Goal: Task Accomplishment & Management: Use online tool/utility

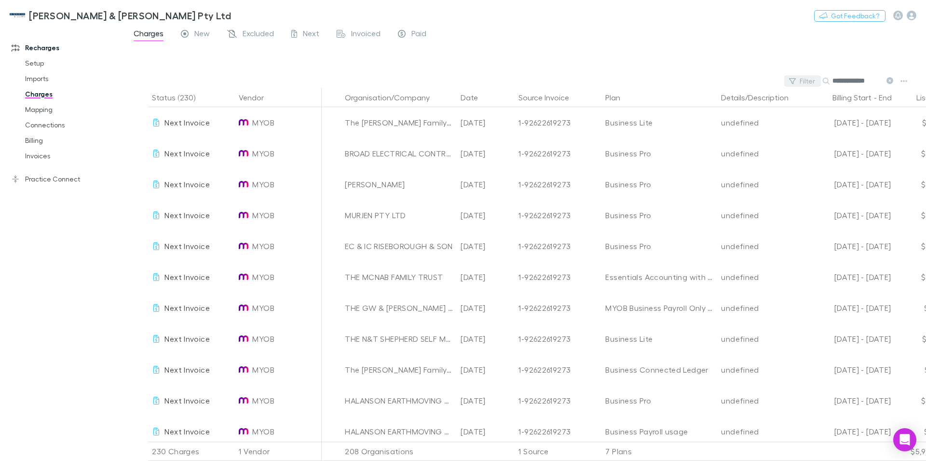
click at [796, 80] on icon "button" at bounding box center [792, 81] width 7 height 7
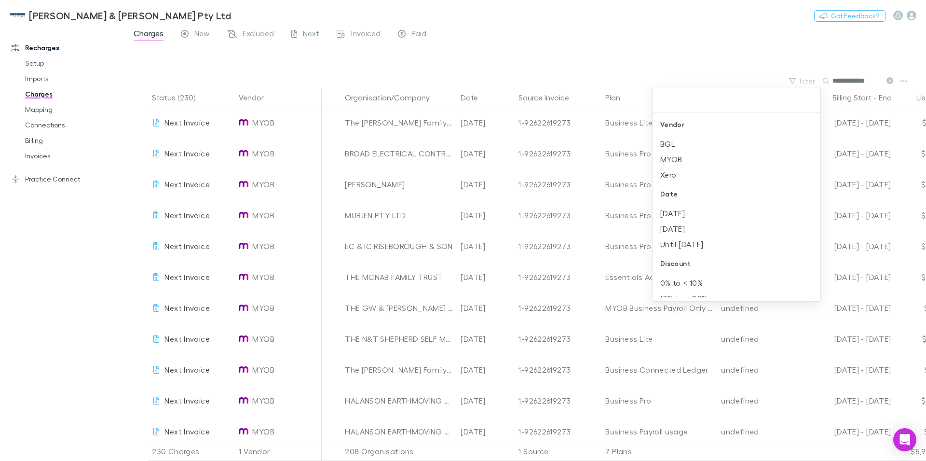
click at [797, 80] on div at bounding box center [463, 230] width 926 height 461
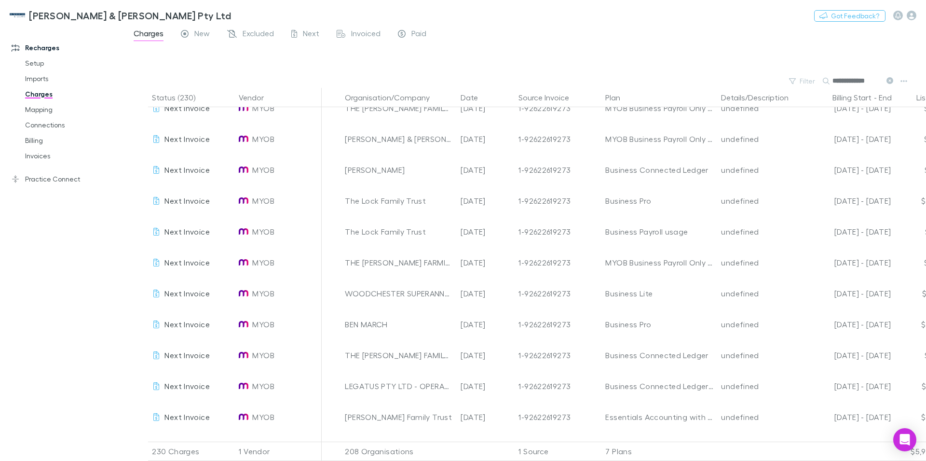
scroll to position [1131, 0]
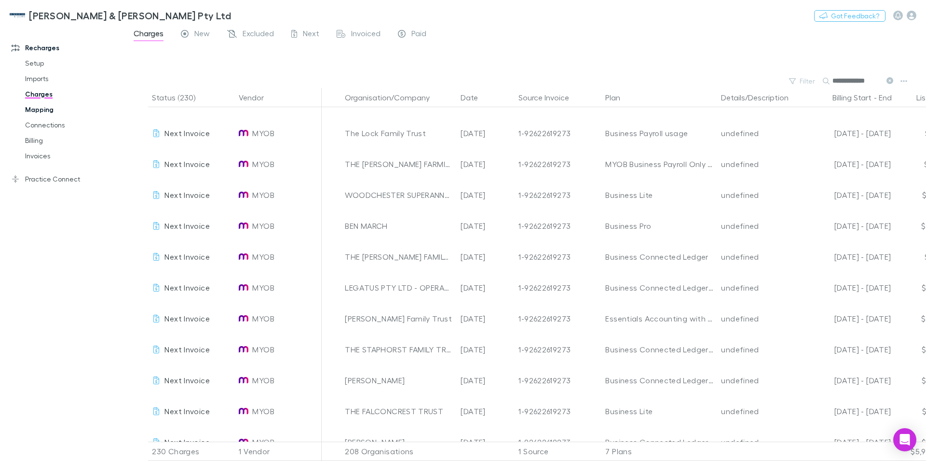
click at [41, 112] on link "Mapping" at bounding box center [73, 109] width 116 height 15
